Goal: Contribute content: Contribute content

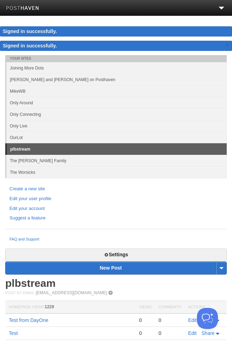
click at [51, 102] on link "Only Around" at bounding box center [116, 103] width 221 height 12
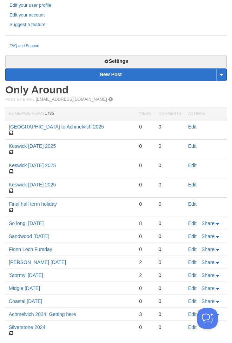
scroll to position [194, 0]
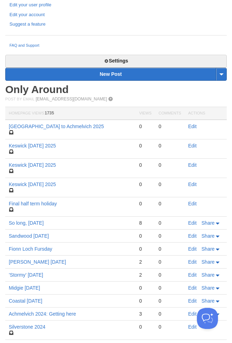
click at [193, 128] on link "Edit" at bounding box center [192, 127] width 8 height 6
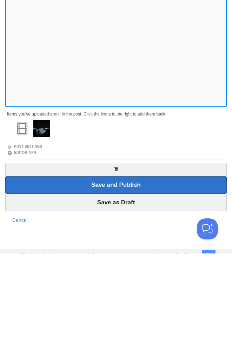
scroll to position [99, 0]
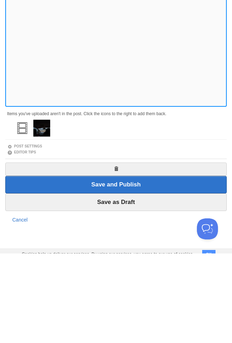
click at [130, 283] on input "Save as Draft" at bounding box center [116, 292] width 222 height 18
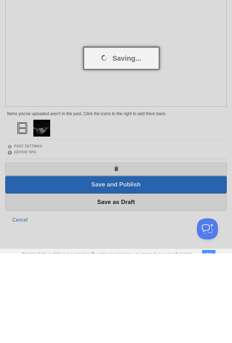
scroll to position [82, 0]
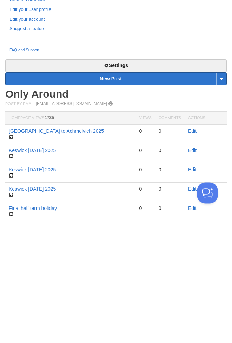
scroll to position [77, 0]
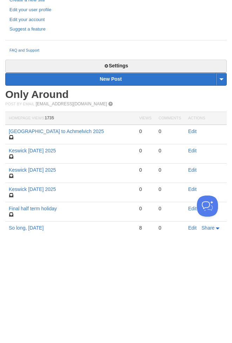
click at [20, 247] on link "[GEOGRAPHIC_DATA] to Achmelvich 2025" at bounding box center [56, 244] width 95 height 6
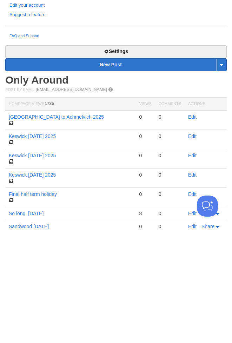
click at [22, 232] on link "[GEOGRAPHIC_DATA] to Achmelvich 2025" at bounding box center [56, 230] width 95 height 6
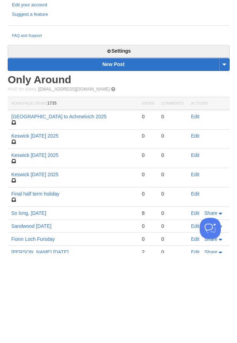
scroll to position [14, 0]
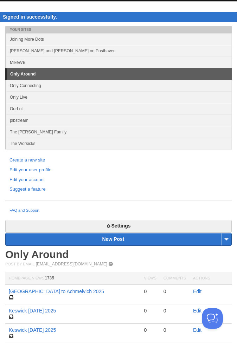
click at [200, 291] on link "Edit" at bounding box center [197, 292] width 8 height 6
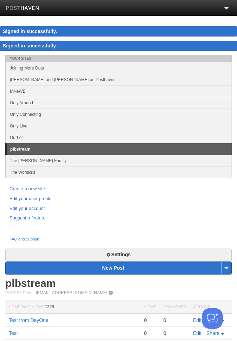
click at [31, 103] on link "Only Around" at bounding box center [118, 103] width 225 height 12
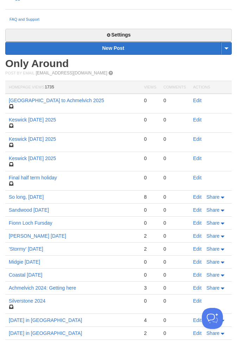
scroll to position [221, 0]
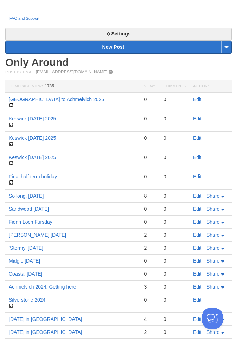
click at [201, 100] on link "Edit" at bounding box center [197, 100] width 8 height 6
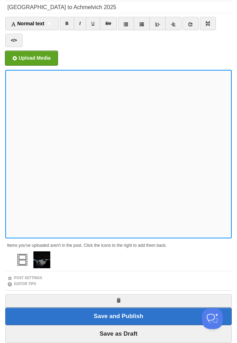
scroll to position [57, 0]
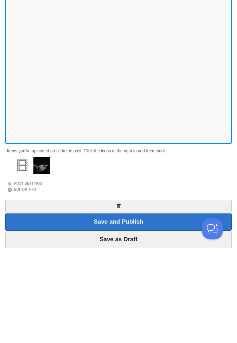
click at [155, 321] on input "Save as Draft" at bounding box center [118, 330] width 226 height 18
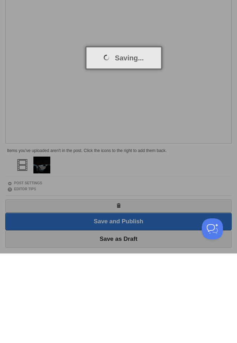
scroll to position [82, 0]
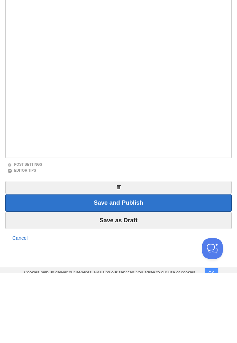
scroll to position [41, 0]
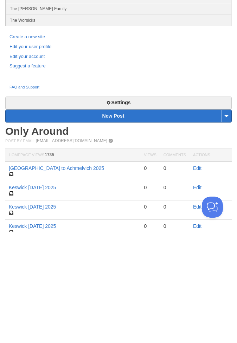
click at [142, 230] on link "New Post" at bounding box center [119, 227] width 226 height 12
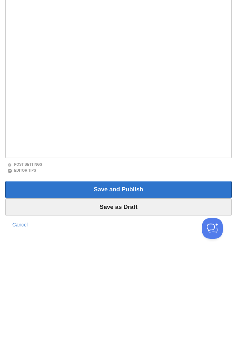
scroll to position [60, 0]
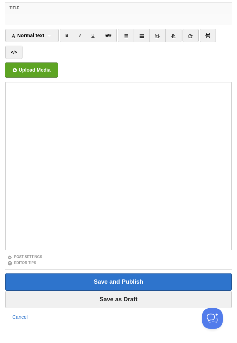
click at [109, 22] on input "Title" at bounding box center [118, 19] width 226 height 11
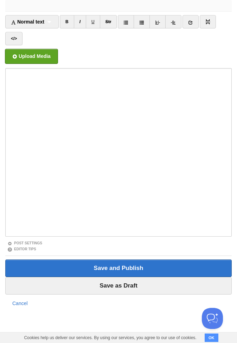
scroll to position [58, 0]
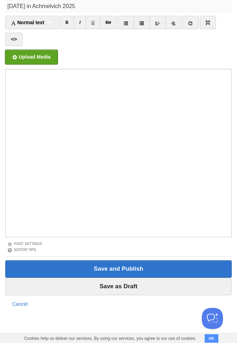
type input "[DATE] in Achmelvich 2025"
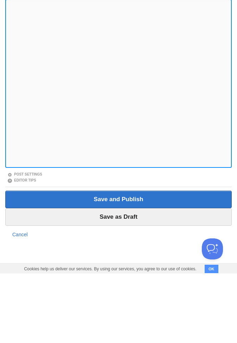
click at [158, 278] on input "Save as Draft" at bounding box center [118, 287] width 226 height 18
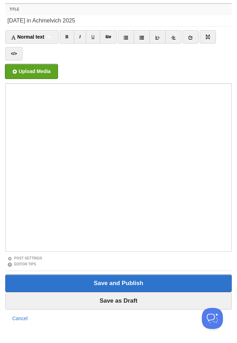
scroll to position [41, 0]
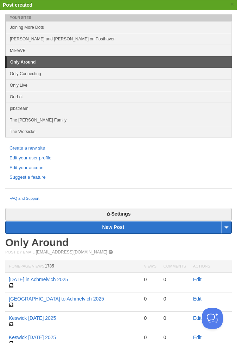
click at [147, 229] on link "New Post" at bounding box center [119, 227] width 226 height 12
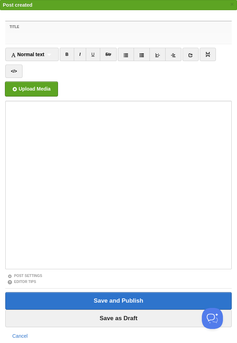
click at [89, 38] on input "Title" at bounding box center [118, 38] width 226 height 11
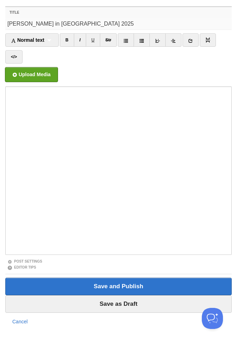
type input "[PERSON_NAME] in [GEOGRAPHIC_DATA] 2025"
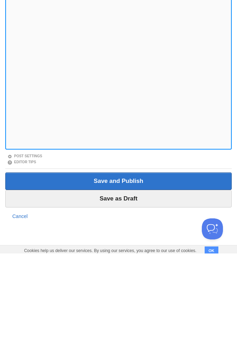
click at [150, 280] on input "Save as Draft" at bounding box center [118, 289] width 226 height 18
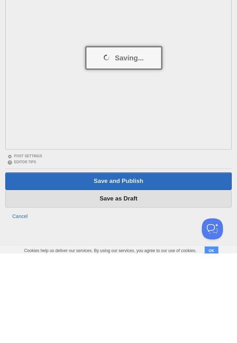
scroll to position [36, 0]
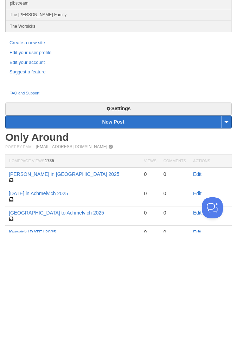
click at [152, 235] on link "New Post" at bounding box center [119, 233] width 226 height 12
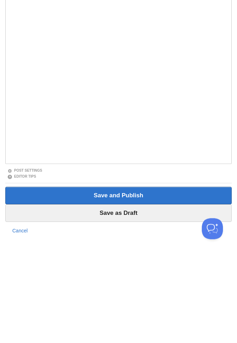
scroll to position [54, 0]
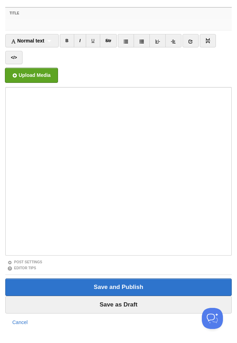
click at [82, 26] on input "Title" at bounding box center [118, 24] width 226 height 11
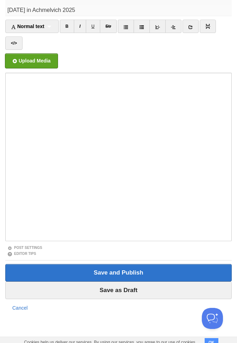
type input "[DATE] in Achmelvich 2025"
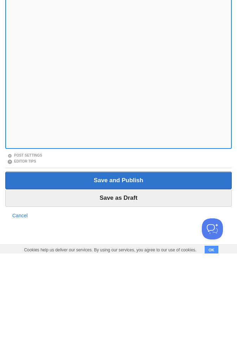
scroll to position [58, 0]
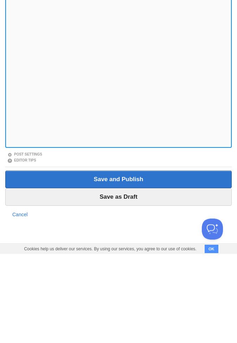
click at [161, 278] on input "Save as Draft" at bounding box center [118, 287] width 226 height 18
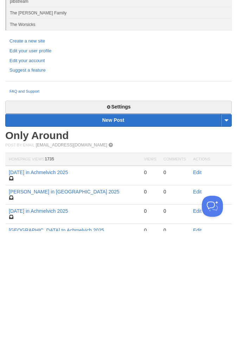
click at [149, 231] on link "New Post" at bounding box center [119, 233] width 226 height 12
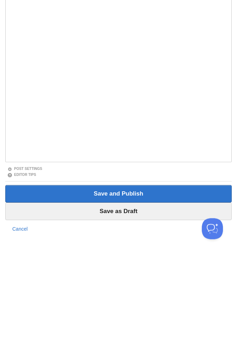
scroll to position [53, 0]
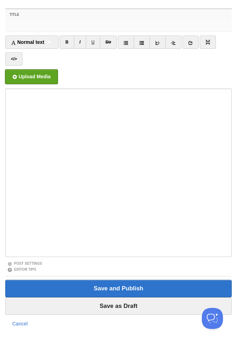
click at [54, 25] on input "Title" at bounding box center [118, 25] width 226 height 11
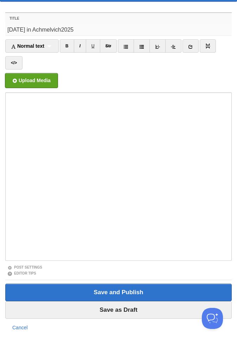
scroll to position [7, 0]
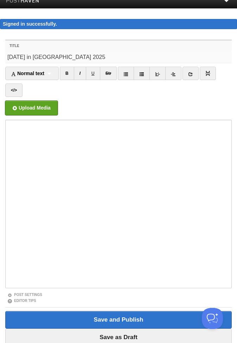
type input "[DATE] in [GEOGRAPHIC_DATA] 2025"
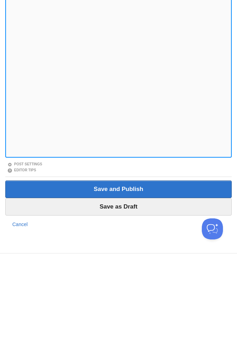
scroll to position [58, 0]
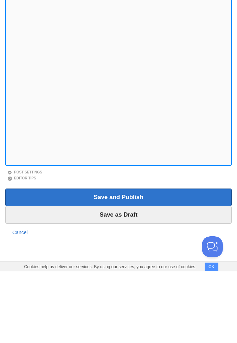
click at [158, 278] on input "Save as Draft" at bounding box center [118, 287] width 226 height 18
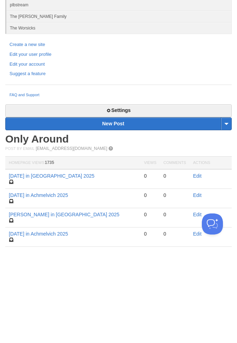
click at [137, 216] on link "New Post" at bounding box center [119, 218] width 226 height 12
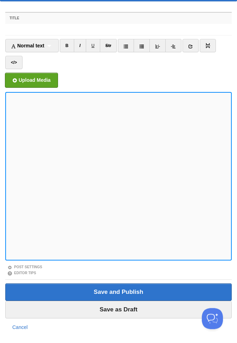
scroll to position [26, 0]
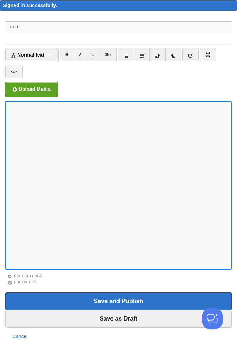
click at [50, 26] on label "Title" at bounding box center [118, 27] width 226 height 11
click at [50, 33] on input "Title" at bounding box center [118, 38] width 226 height 11
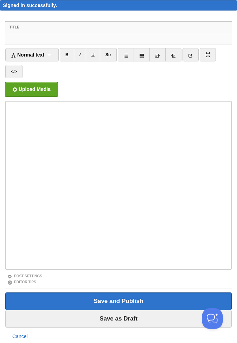
scroll to position [26, 0]
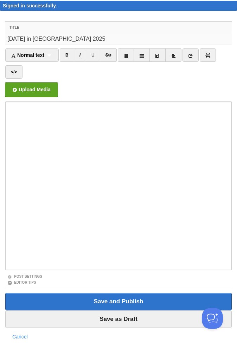
type input "[DATE] in [GEOGRAPHIC_DATA] 2025"
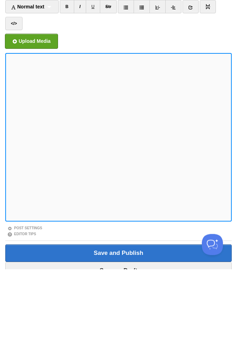
scroll to position [3, 0]
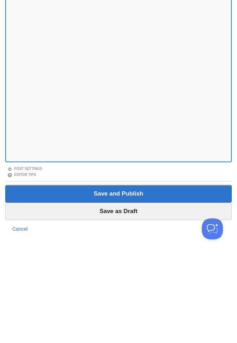
click at [140, 293] on input "Save as Draft" at bounding box center [118, 302] width 226 height 18
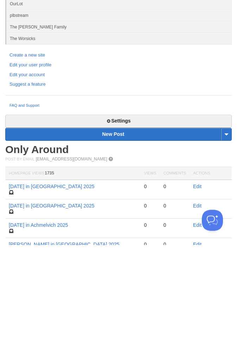
click at [57, 248] on link "Only Around" at bounding box center [37, 248] width 64 height 12
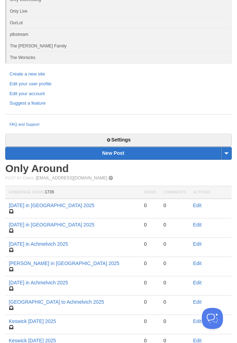
scroll to position [102, 0]
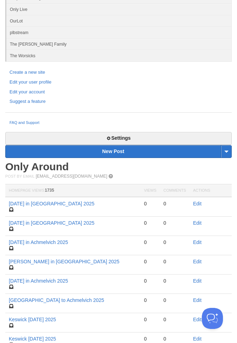
click at [57, 281] on link "[DATE] in Achmelvich 2025" at bounding box center [38, 281] width 59 height 6
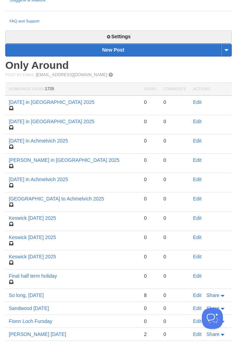
scroll to position [215, 0]
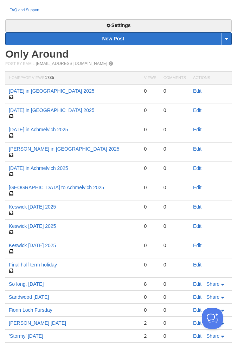
click at [201, 168] on link "Edit" at bounding box center [197, 169] width 8 height 6
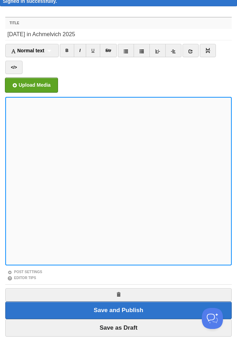
scroll to position [30, 0]
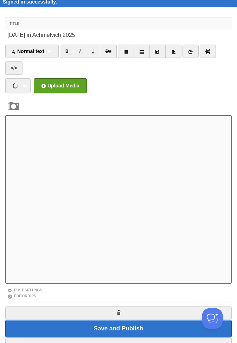
click at [24, 87] on link "IMG_6831.jpeg 9.96 MB Cancel IMG_3527.jpeg 4.16 MB Cancel IMG_3544.jpeg 3.47 MB…" at bounding box center [17, 85] width 25 height 15
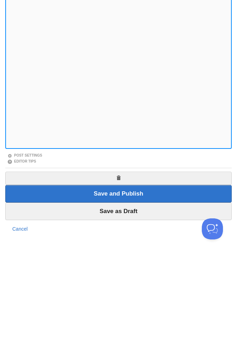
scroll to position [90, 0]
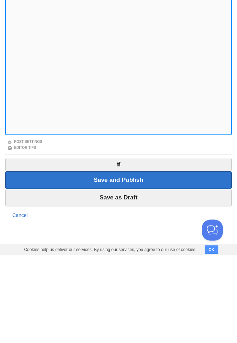
click at [145, 278] on input "Save as Draft" at bounding box center [118, 287] width 226 height 18
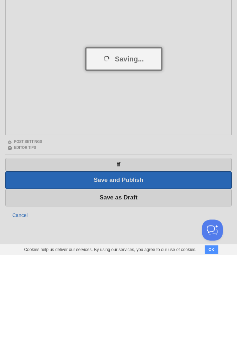
scroll to position [67, 0]
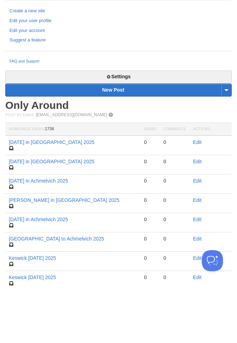
scroll to position [121, 0]
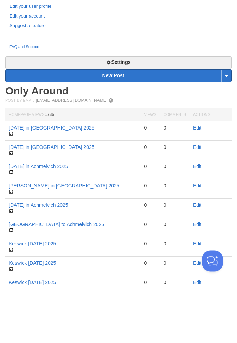
click at [198, 242] on link "Edit" at bounding box center [197, 244] width 8 height 6
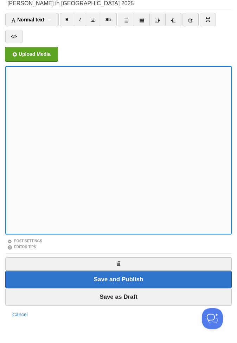
scroll to position [51, 0]
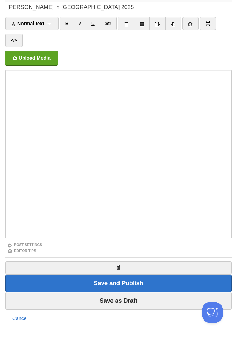
scroll to position [57, 0]
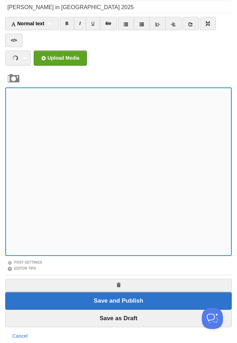
click at [22, 59] on link "IMG_3557.jpeg 9.59 MB Cancel IMG_6846.mov 52.82 MB Cancel IMG_3560.jpeg 2.41 MB…" at bounding box center [17, 58] width 25 height 15
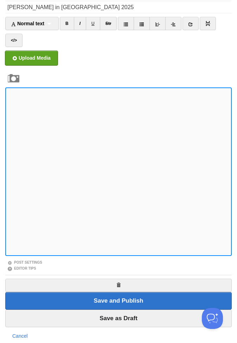
click at [144, 320] on input "Save as Draft" at bounding box center [118, 319] width 226 height 18
